Goal: Find specific page/section: Find specific page/section

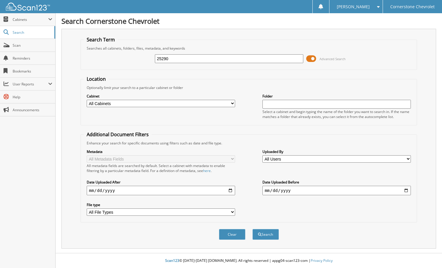
type input "25290"
click at [252, 229] on button "Search" at bounding box center [265, 234] width 26 height 11
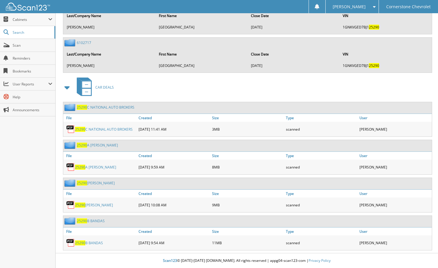
scroll to position [2772, 0]
click at [84, 182] on span "25290" at bounding box center [82, 183] width 10 height 5
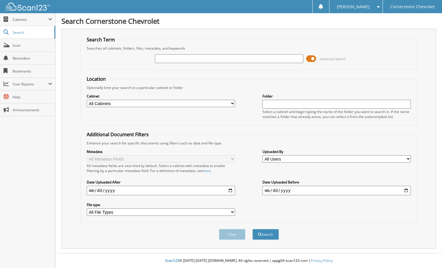
click at [195, 58] on input "text" at bounding box center [229, 58] width 149 height 9
type input "6191008"
click at [252, 229] on button "Search" at bounding box center [265, 234] width 26 height 11
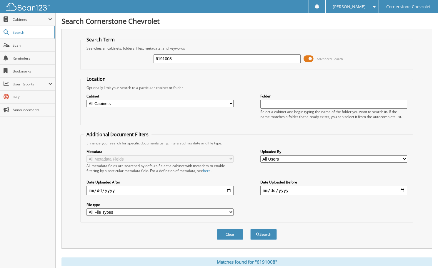
scroll to position [96, 0]
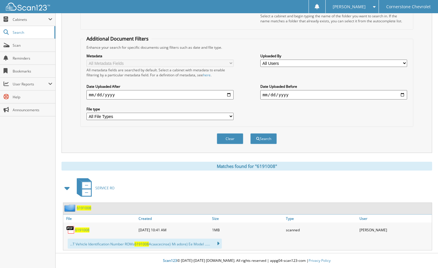
click at [83, 231] on span "6191008" at bounding box center [82, 230] width 14 height 5
